Goal: Transaction & Acquisition: Purchase product/service

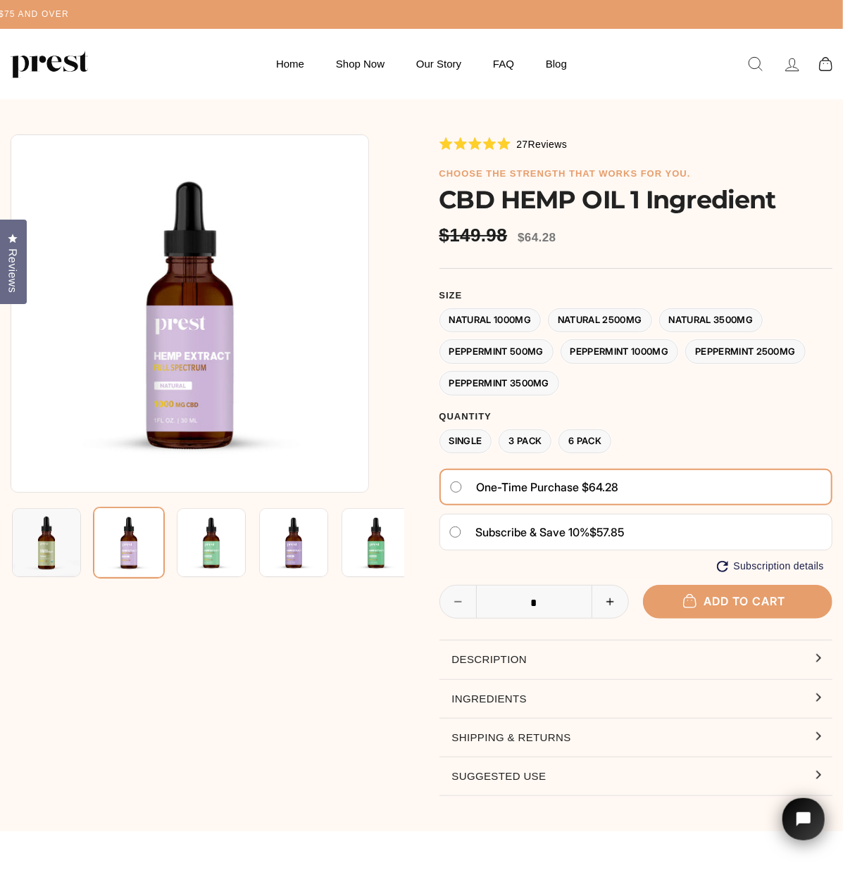
click at [147, 246] on icon "Increase item quantity by one" at bounding box center [610, 602] width 29 height 8
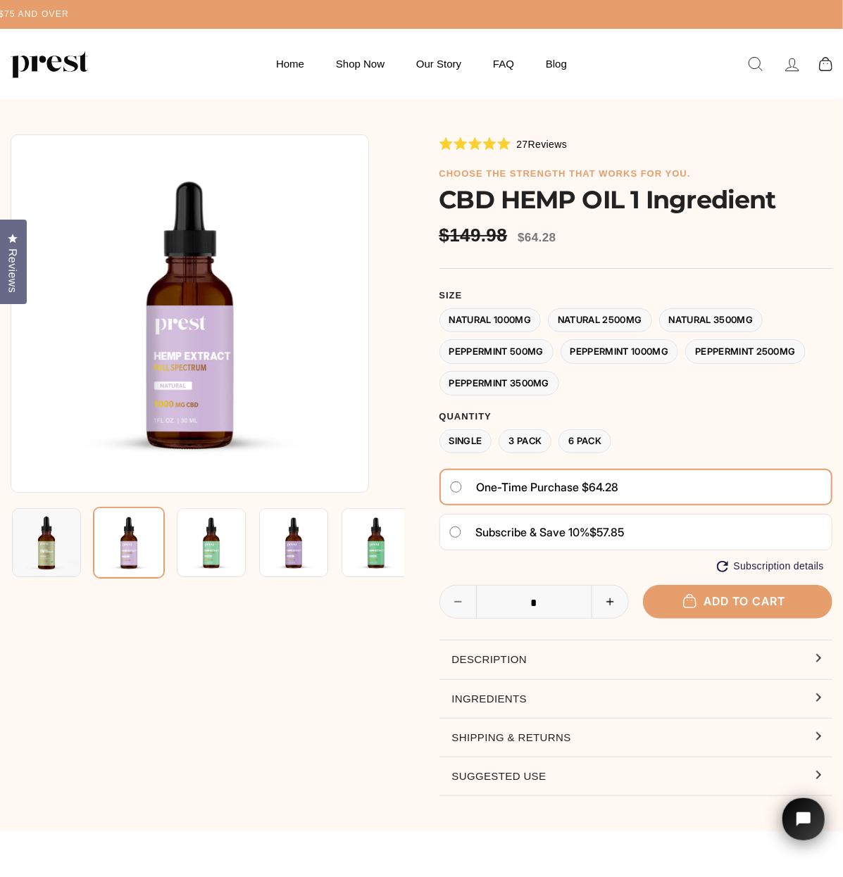
click at [147, 246] on icon "Increase item quantity by one" at bounding box center [610, 602] width 29 height 8
type input "*"
click at [147, 246] on button "Add to cart" at bounding box center [737, 601] width 189 height 33
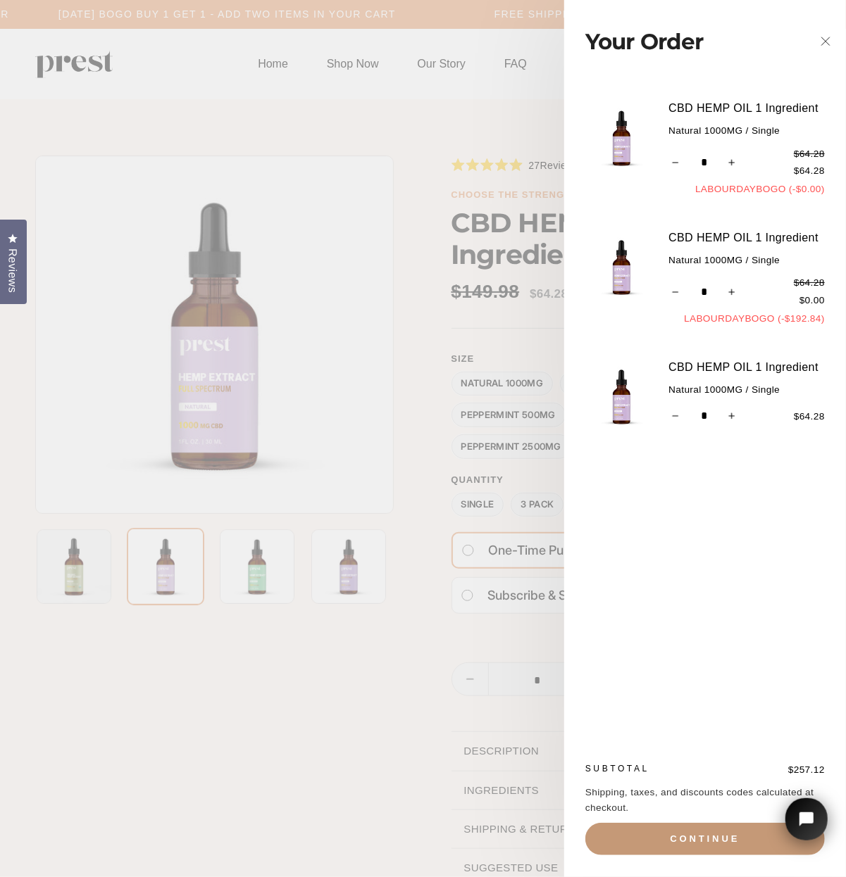
click at [147, 246] on button "Continue" at bounding box center [704, 839] width 239 height 32
